Goal: Check status: Check status

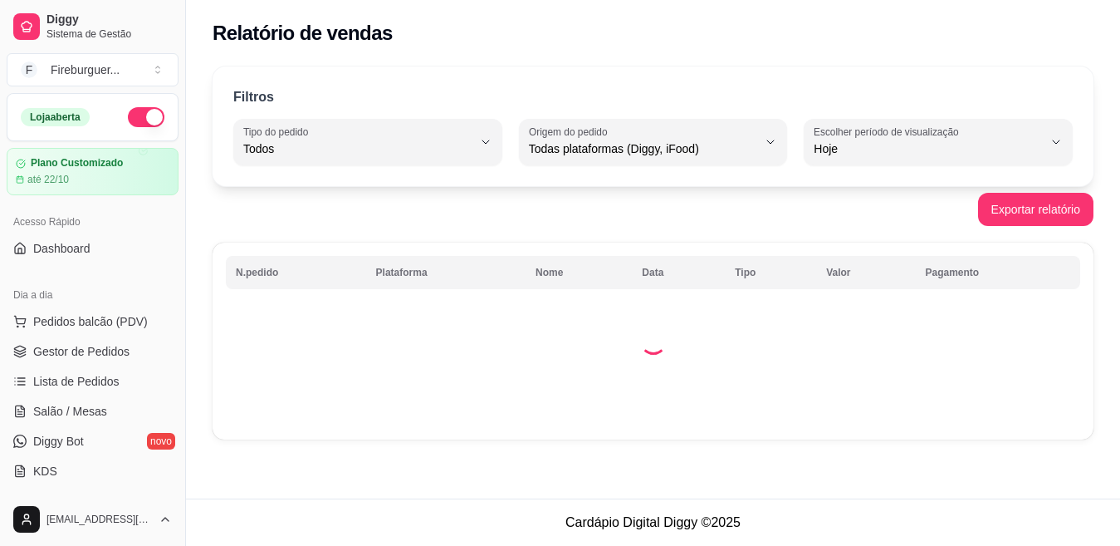
select select "ALL"
select select "0"
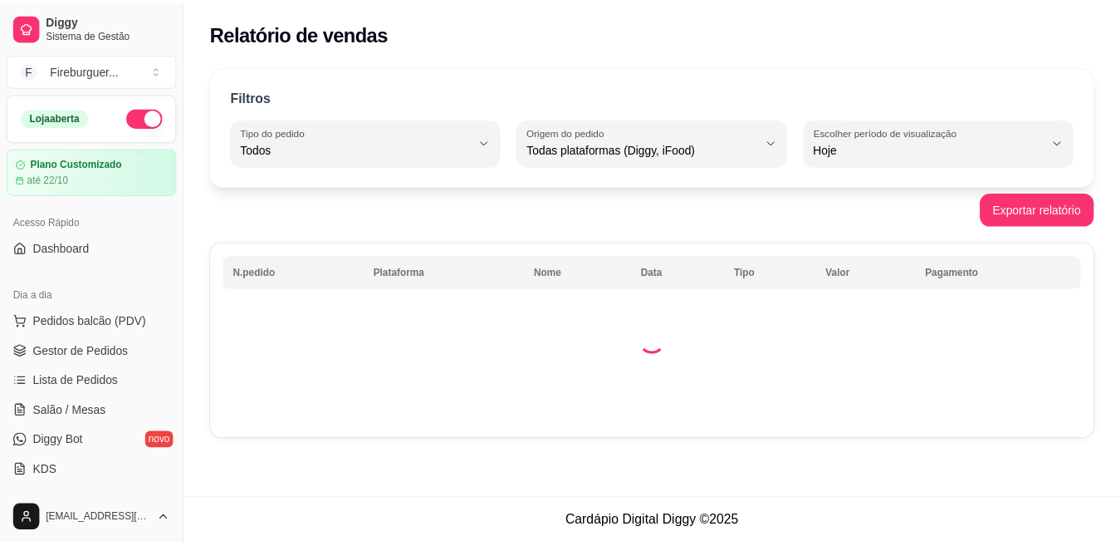
scroll to position [249, 0]
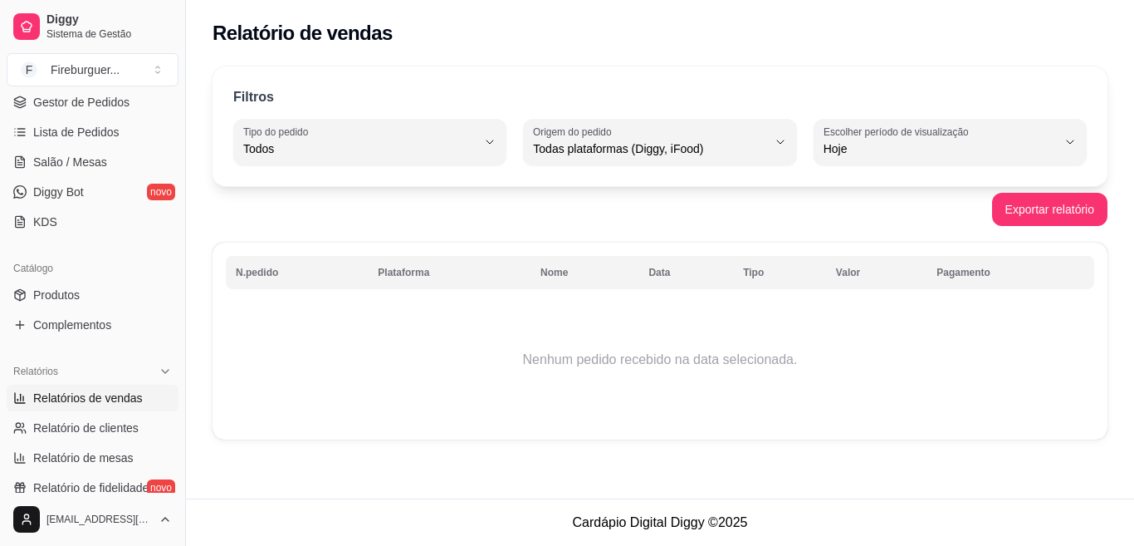
click at [91, 396] on span "Relatórios de vendas" at bounding box center [88, 397] width 110 height 17
click at [866, 144] on span "Hoje" at bounding box center [940, 148] width 233 height 17
click at [838, 221] on span "Ontem" at bounding box center [942, 216] width 221 height 16
type input "1"
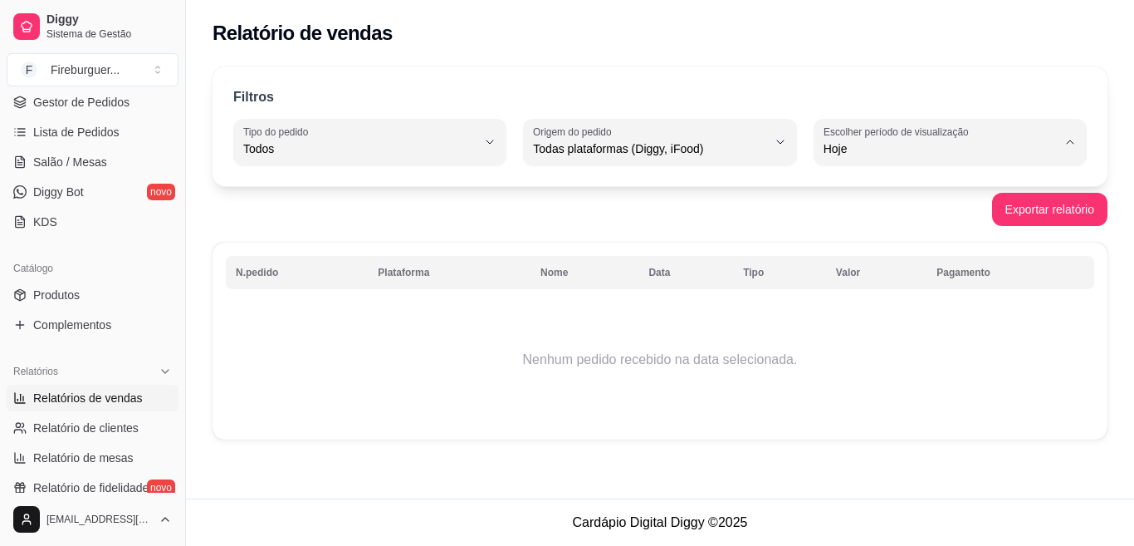
select select "1"
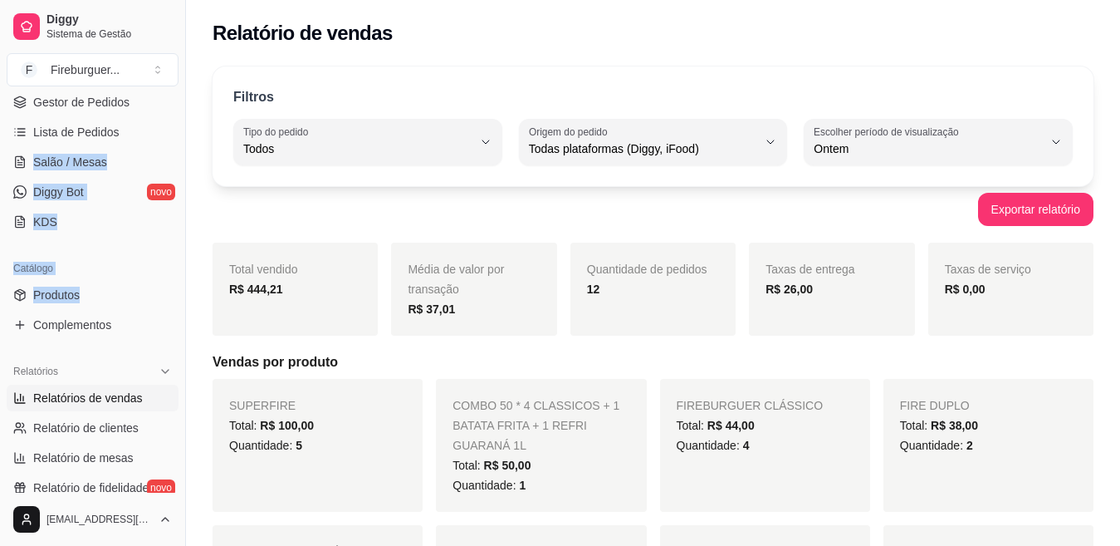
drag, startPoint x: 171, startPoint y: 292, endPoint x: 176, endPoint y: 135, distance: 157.0
click at [176, 135] on div "Loja aberta Plano Customizado até 22/10 Acesso Rápido Dashboard Dia a dia Pedid…" at bounding box center [92, 292] width 185 height 399
click at [187, 219] on button "Toggle Sidebar" at bounding box center [185, 273] width 13 height 546
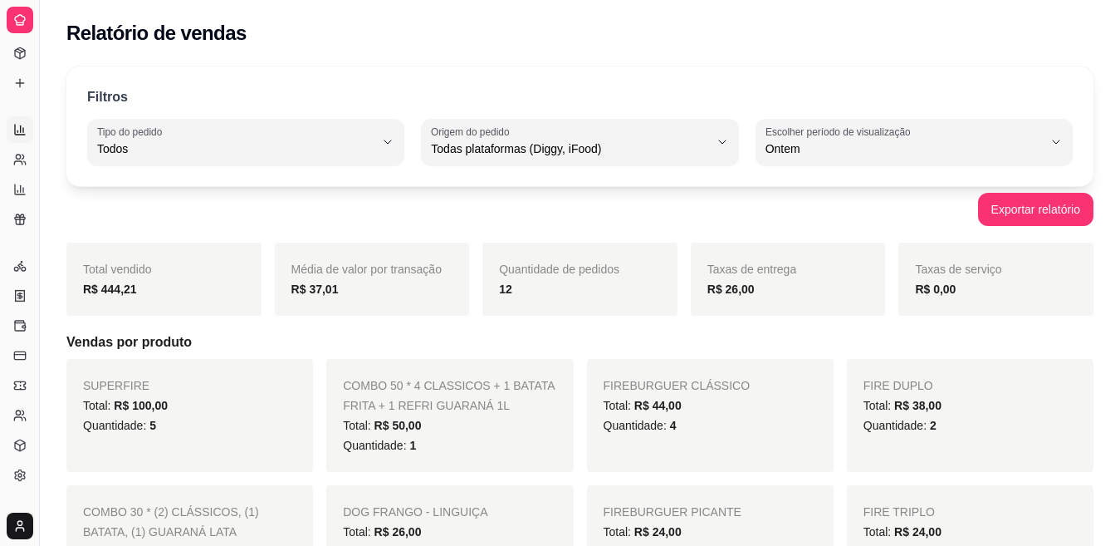
scroll to position [140, 0]
click at [40, 100] on button "Toggle Sidebar" at bounding box center [38, 273] width 13 height 546
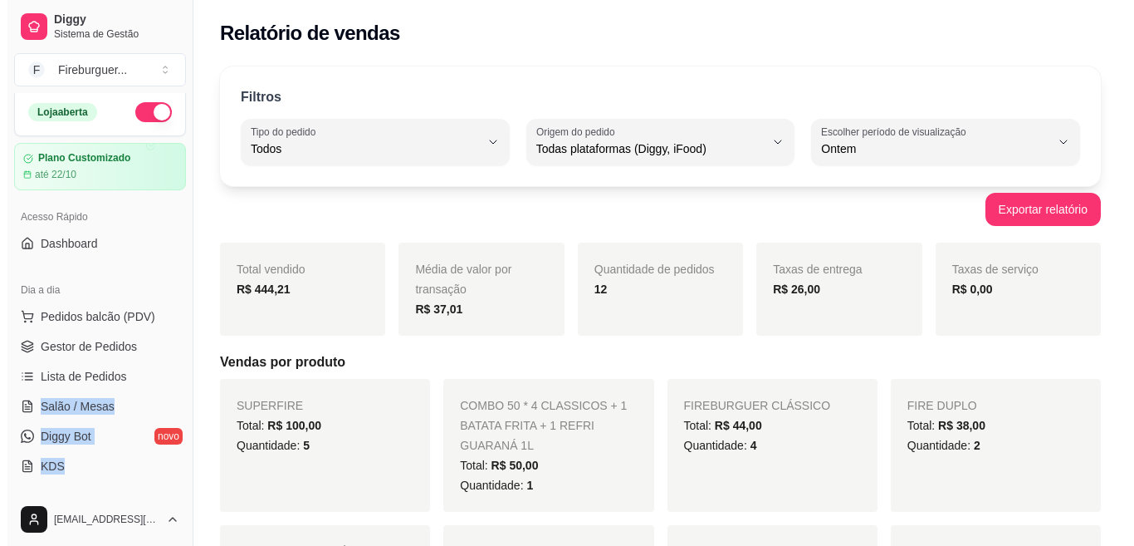
scroll to position [0, 0]
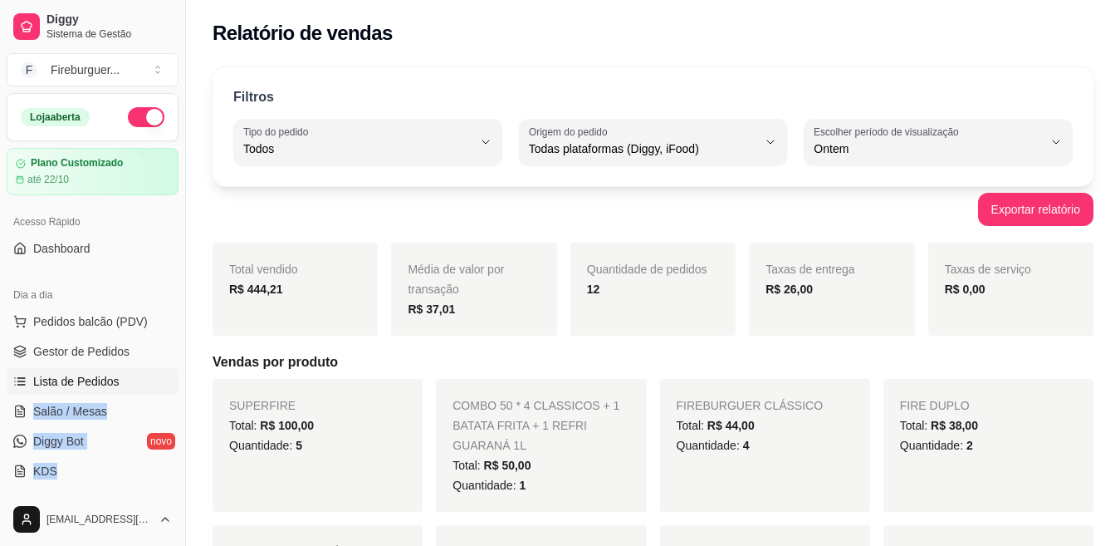
click at [82, 377] on span "Lista de Pedidos" at bounding box center [76, 381] width 86 height 17
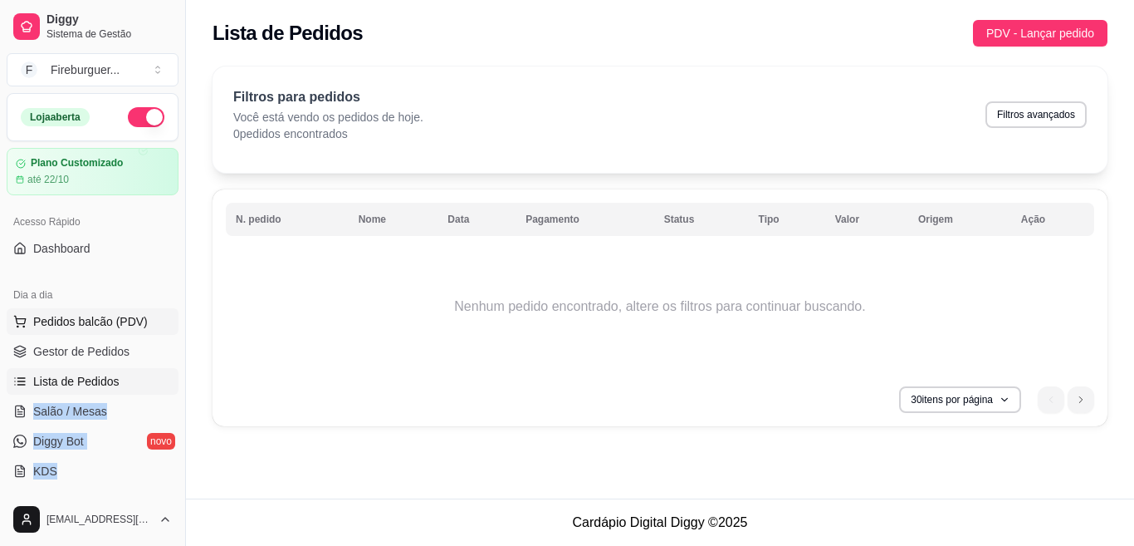
click at [86, 316] on span "Pedidos balcão (PDV)" at bounding box center [90, 321] width 115 height 17
